Goal: Find specific page/section: Find specific page/section

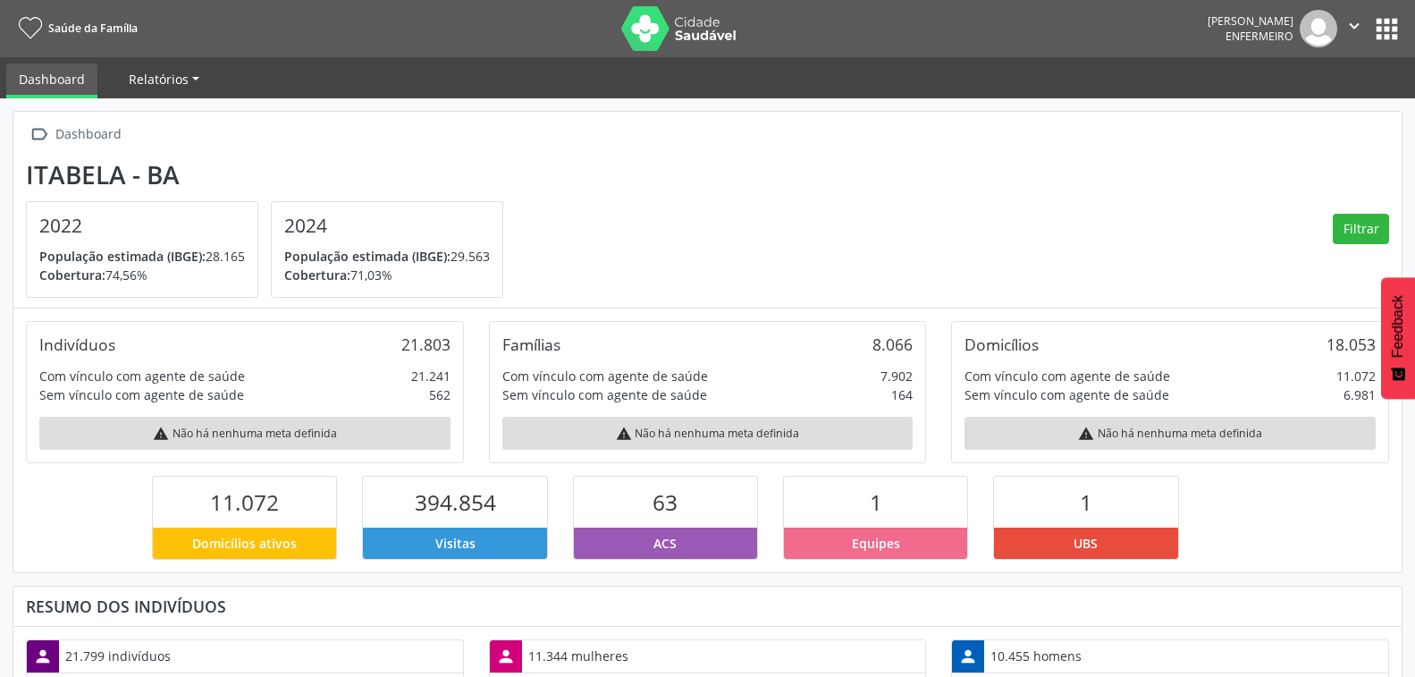
click at [167, 77] on span "Relatórios" at bounding box center [159, 79] width 60 height 17
click at [192, 80] on link "Relatórios" at bounding box center [164, 78] width 96 height 31
click at [1382, 27] on button "apps" at bounding box center [1387, 28] width 31 height 31
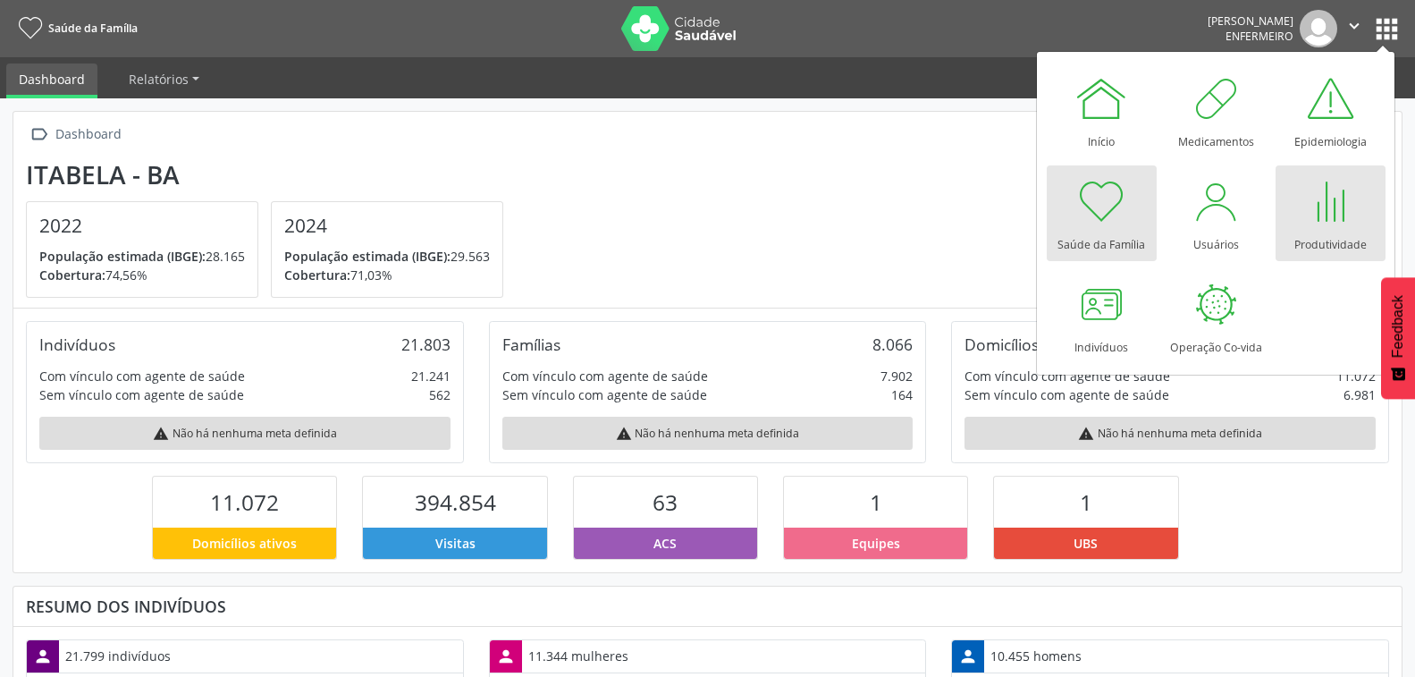
click at [1321, 221] on div at bounding box center [1331, 201] width 54 height 54
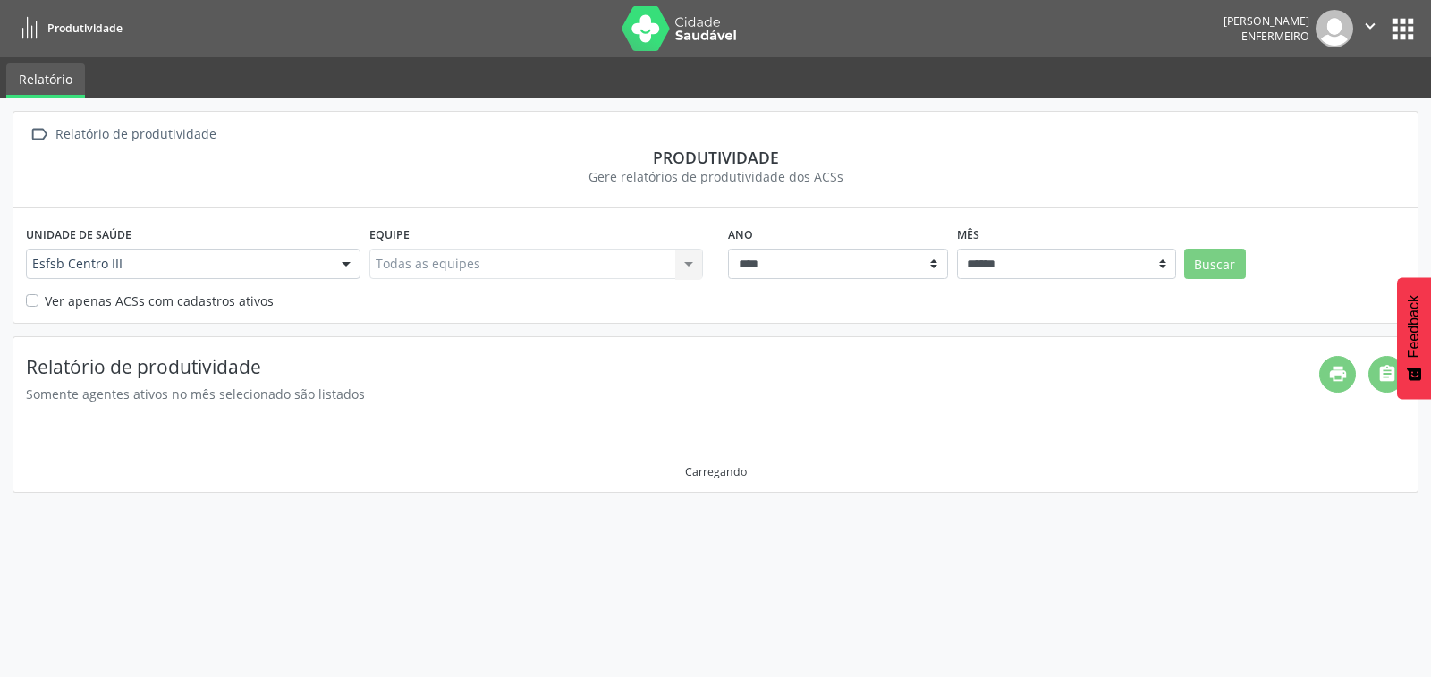
click at [1397, 28] on button "apps" at bounding box center [1402, 28] width 31 height 31
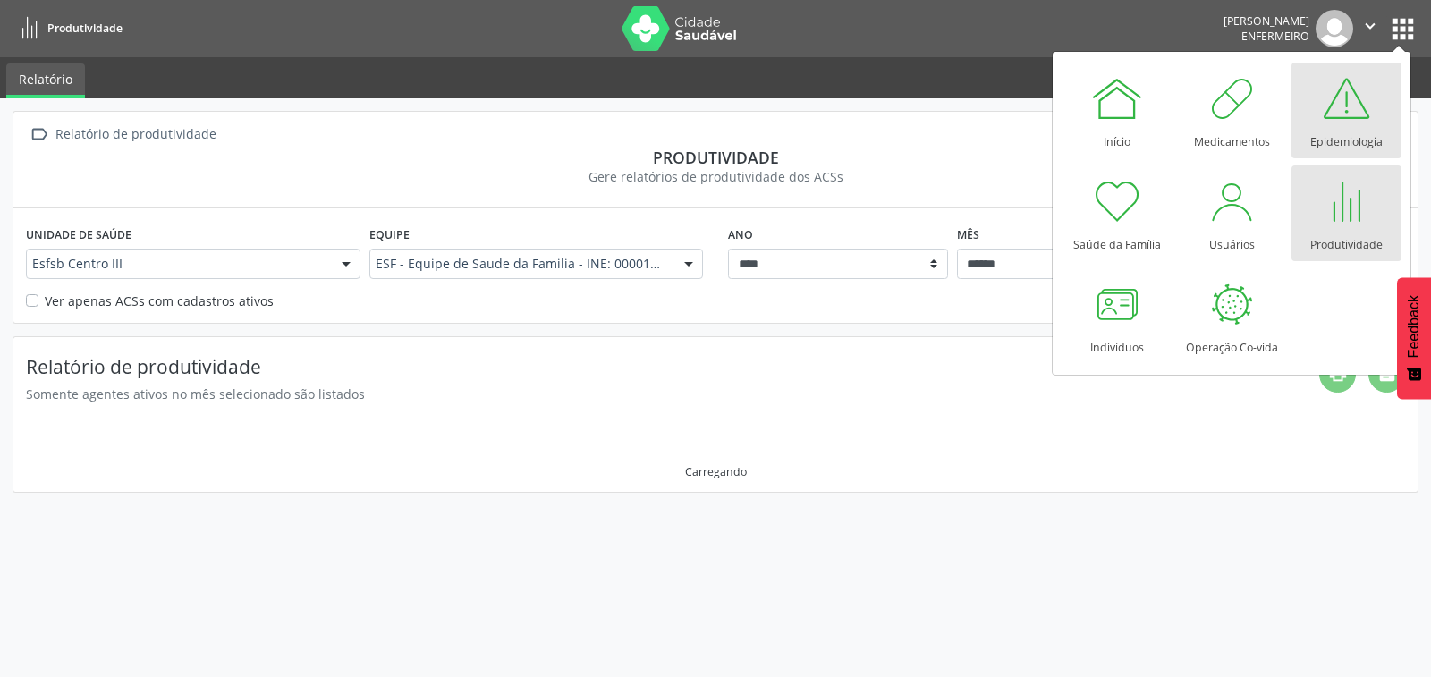
click at [1336, 123] on div at bounding box center [1346, 99] width 54 height 54
